Goal: Information Seeking & Learning: Understand process/instructions

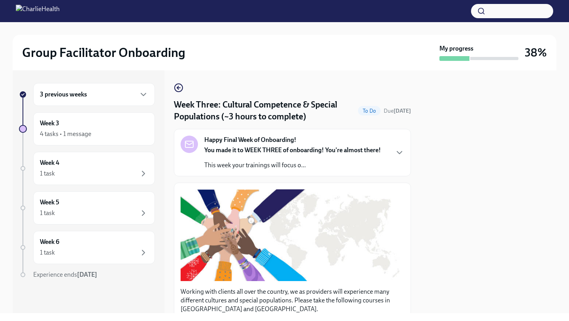
click at [433, 174] on div at bounding box center [488, 191] width 136 height 243
drag, startPoint x: 425, startPoint y: 170, endPoint x: 409, endPoint y: 316, distance: 147.0
click at [409, 318] on div "Group Facilitator Onboarding My progress 38% 3 previous weeks Week 3 4 tasks • …" at bounding box center [284, 160] width 569 height 321
click at [394, 300] on p "Working with clients all over the country, we as providers will experience many…" at bounding box center [293, 300] width 224 height 26
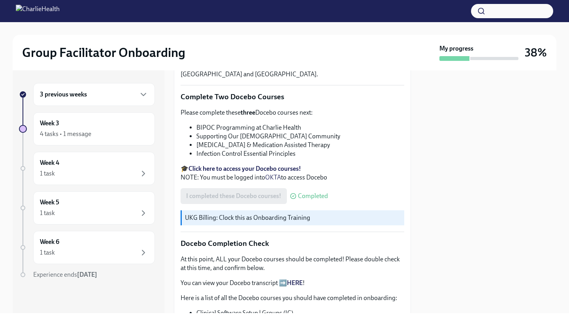
scroll to position [237, 0]
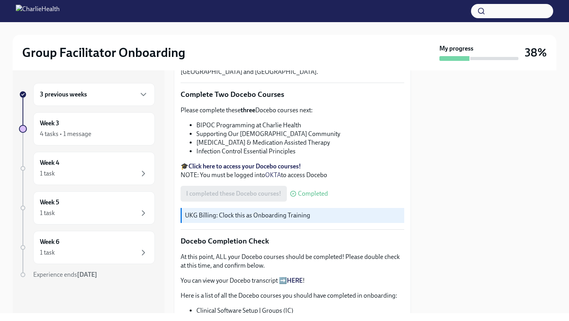
click at [313, 261] on p "At this point, ALL your Docebo courses should be completed! Please double check…" at bounding box center [293, 260] width 224 height 17
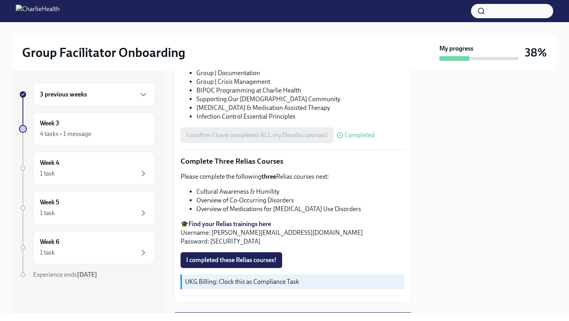
scroll to position [569, 0]
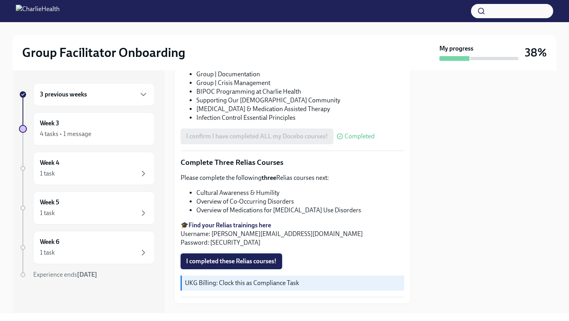
click at [243, 260] on span "I completed these Relias courses!" at bounding box center [231, 261] width 90 height 8
click at [287, 237] on p "🎓 Find your Relias trainings here Username: [PERSON_NAME][EMAIL_ADDRESS][DOMAIN…" at bounding box center [293, 234] width 224 height 26
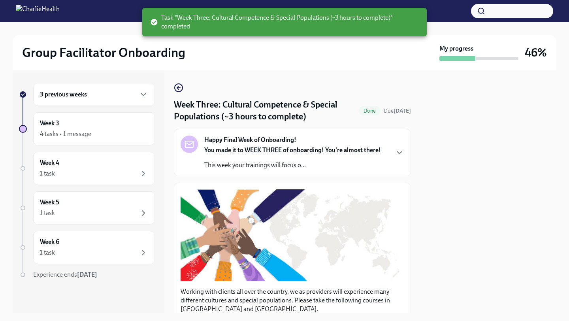
click at [369, 243] on button "Zoom image" at bounding box center [293, 235] width 224 height 92
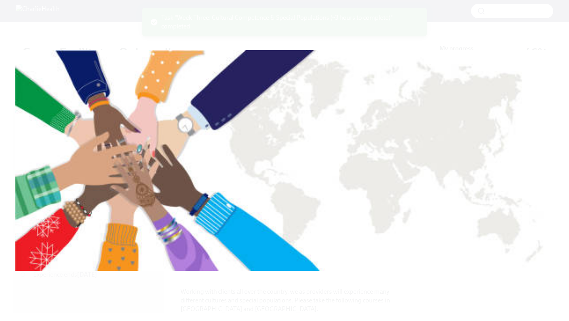
click at [397, 232] on button "Unzoom image" at bounding box center [284, 160] width 569 height 321
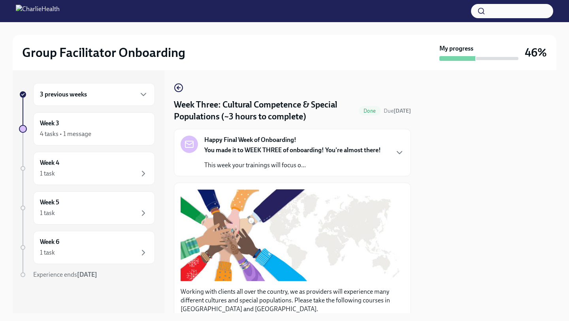
click at [391, 289] on p "Working with clients all over the country, we as providers will experience many…" at bounding box center [293, 300] width 224 height 26
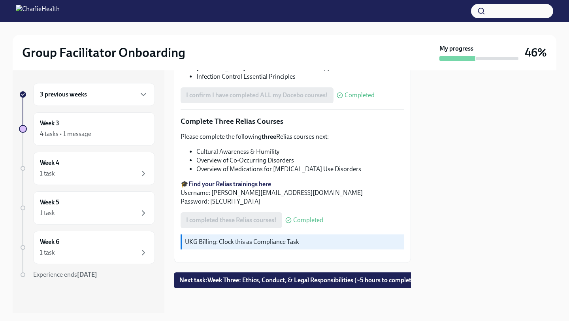
scroll to position [610, 0]
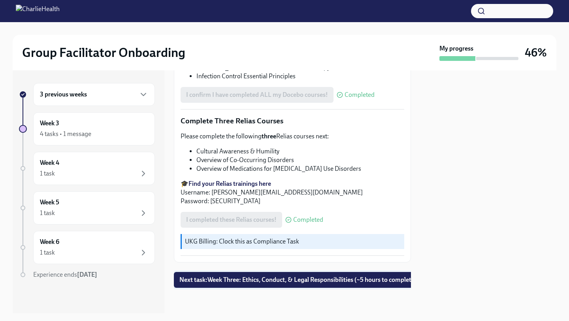
click at [359, 283] on span "Next task : Week Three: Ethics, Conduct, & Legal Responsibilities (~5 hours to …" at bounding box center [297, 280] width 237 height 8
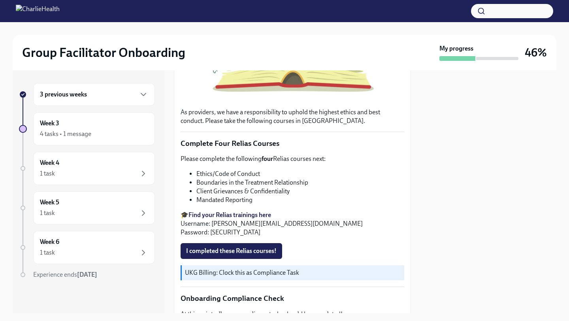
scroll to position [230, 0]
